Goal: Find specific page/section: Find specific page/section

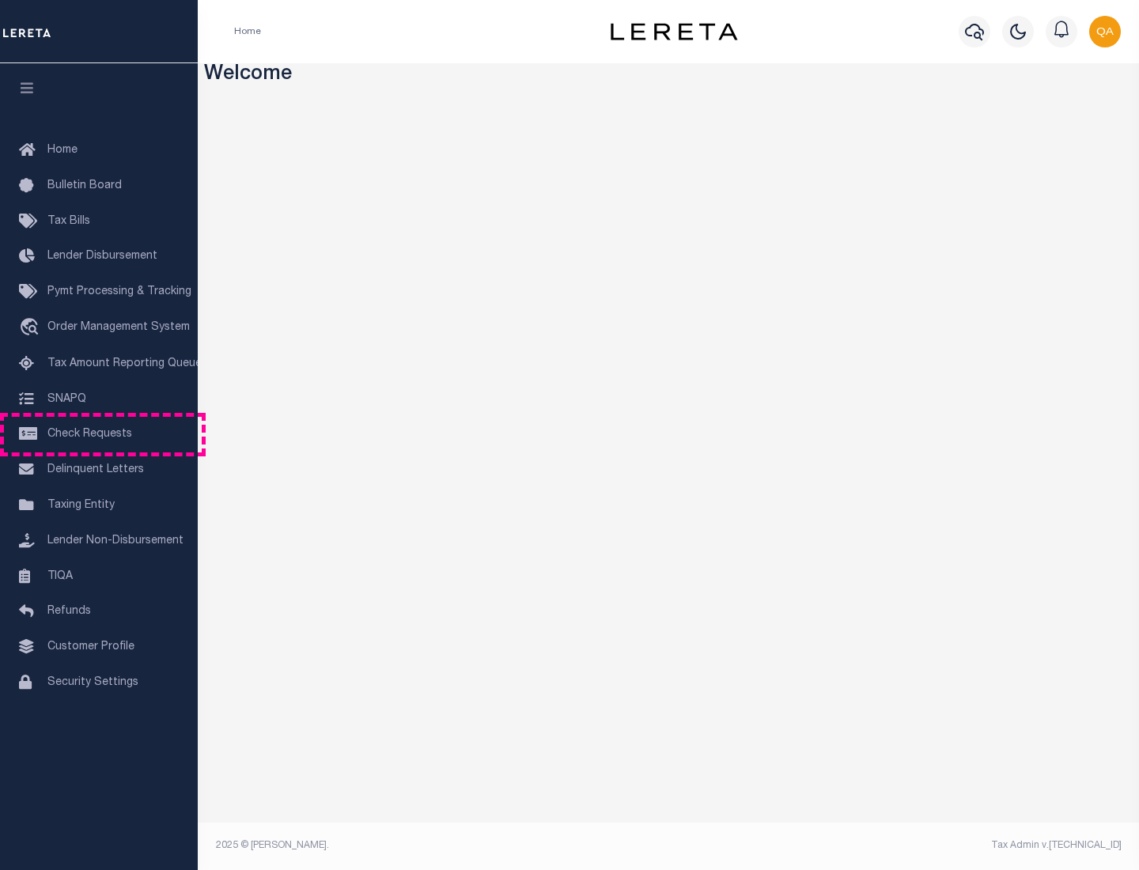
click at [99, 434] on span "Check Requests" at bounding box center [89, 434] width 85 height 11
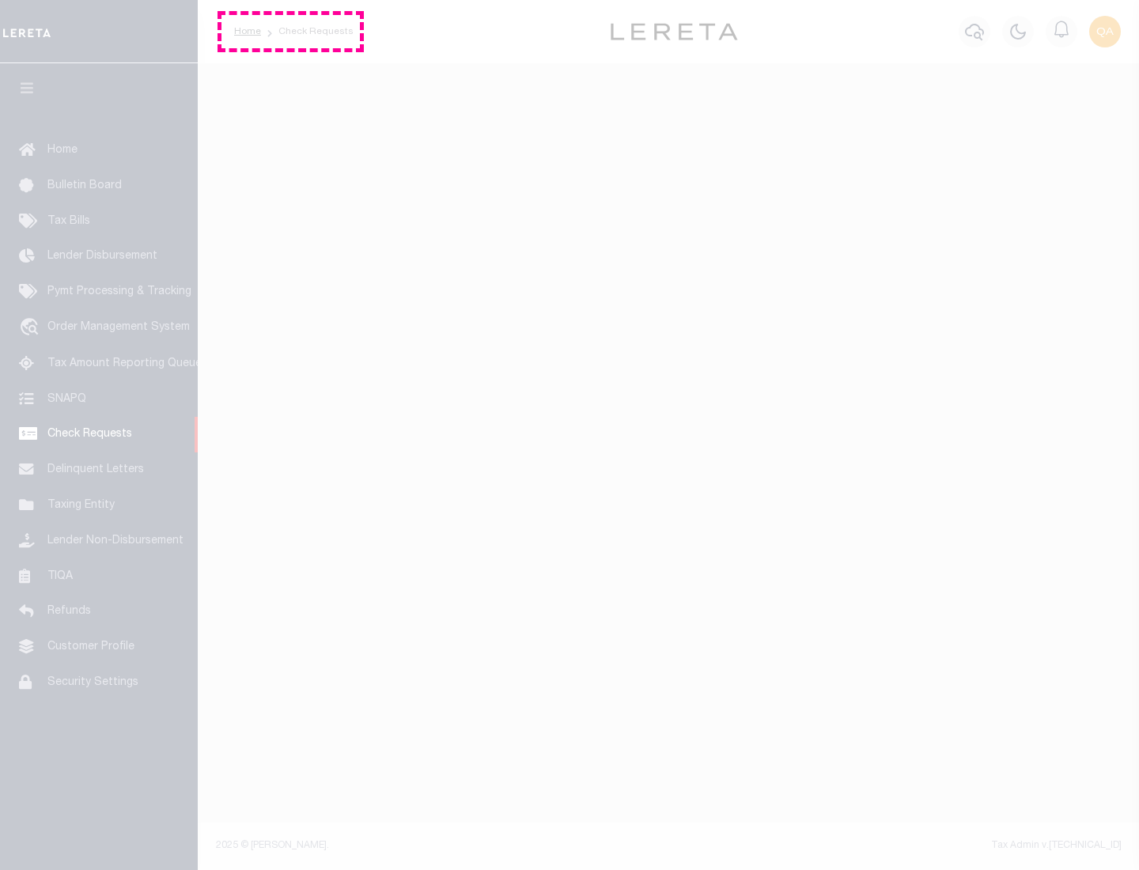
select select "50"
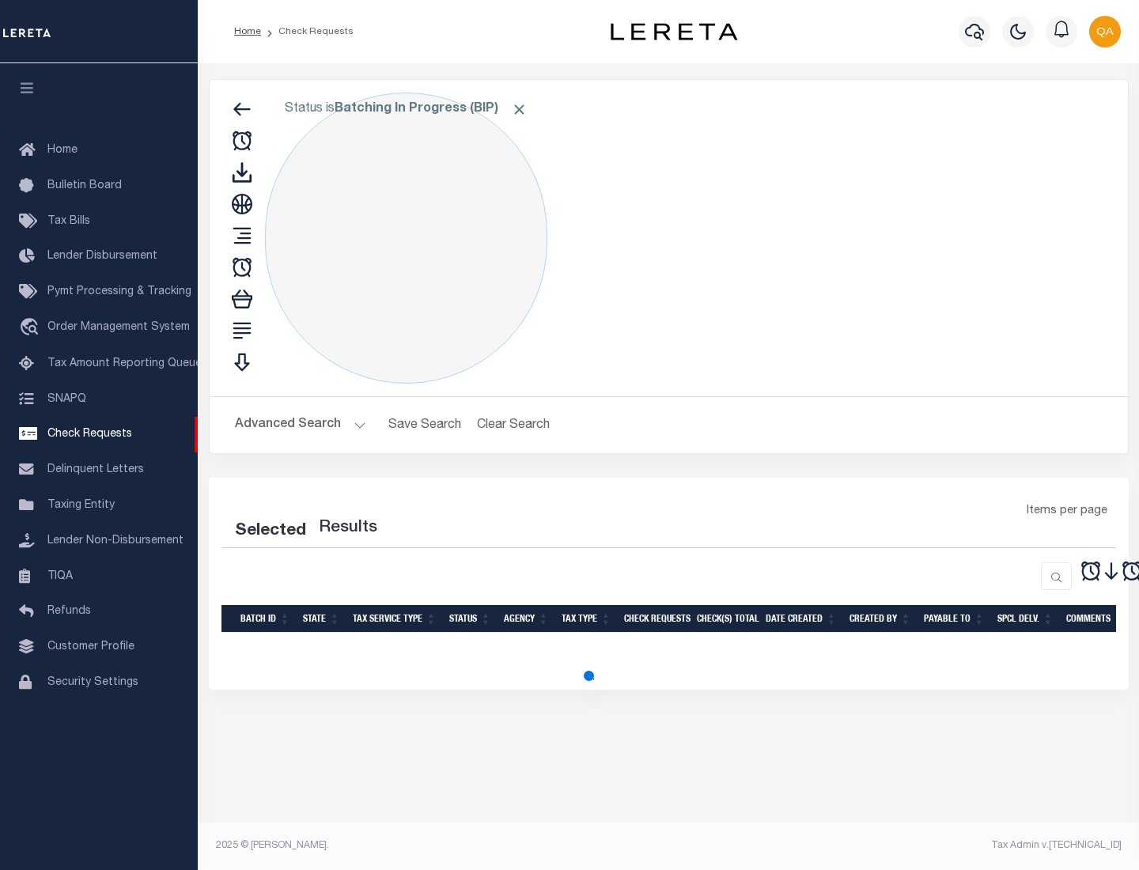
select select "50"
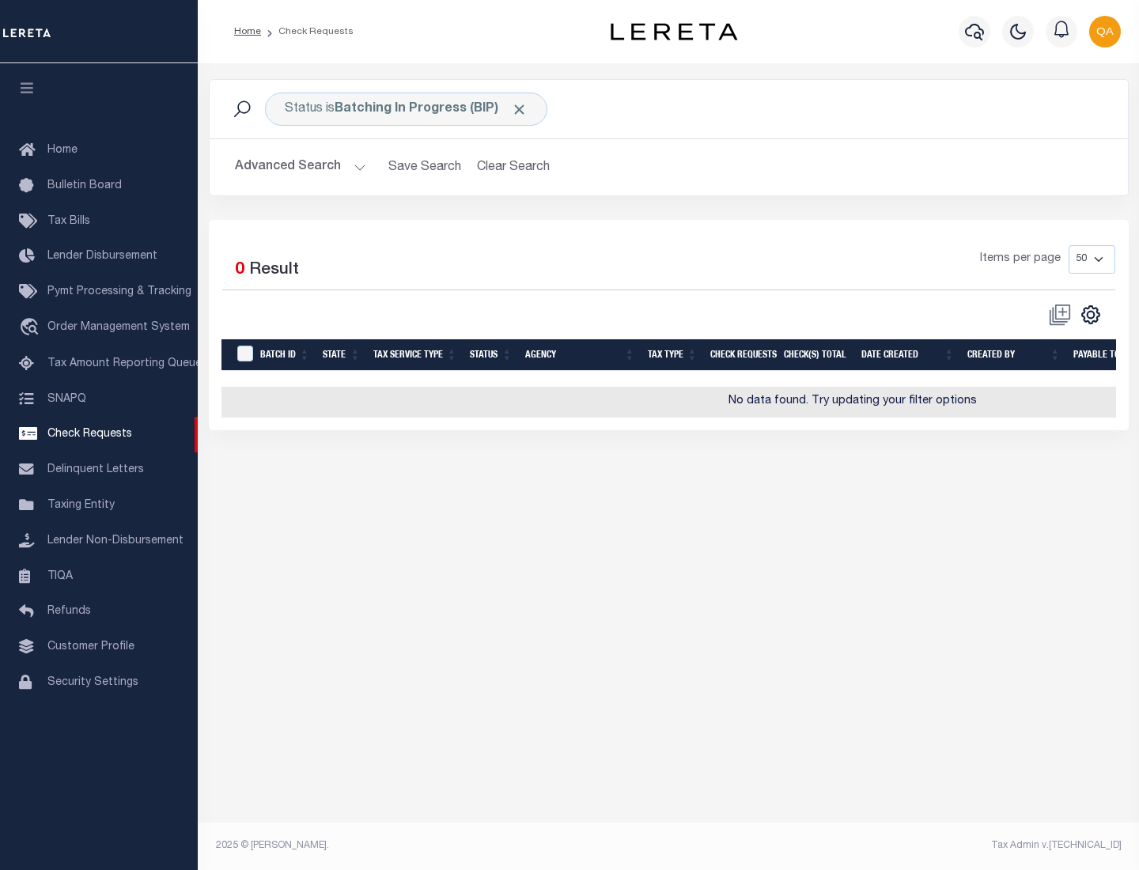
click at [520, 109] on span "Click to Remove" at bounding box center [519, 109] width 17 height 17
